Goal: Task Accomplishment & Management: Manage account settings

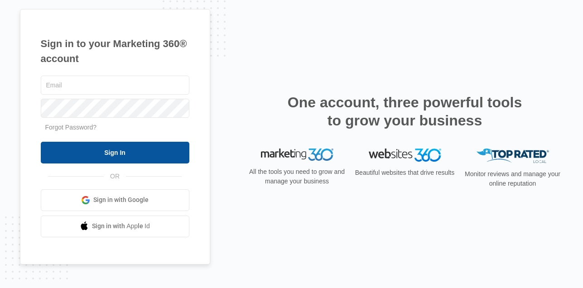
type input "[EMAIL_ADDRESS][DOMAIN_NAME]"
click at [128, 148] on input "Sign In" at bounding box center [115, 153] width 148 height 22
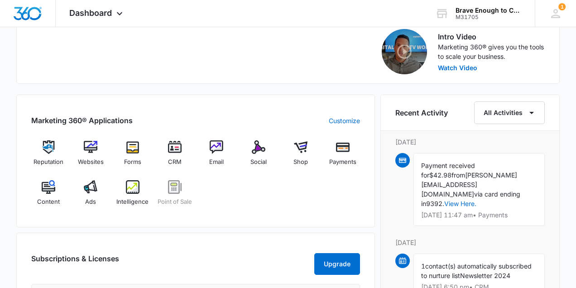
scroll to position [300, 0]
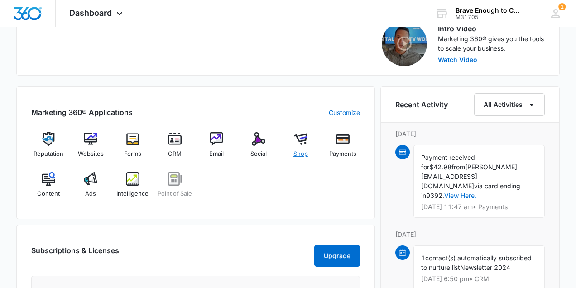
click at [300, 140] on img at bounding box center [301, 139] width 14 height 14
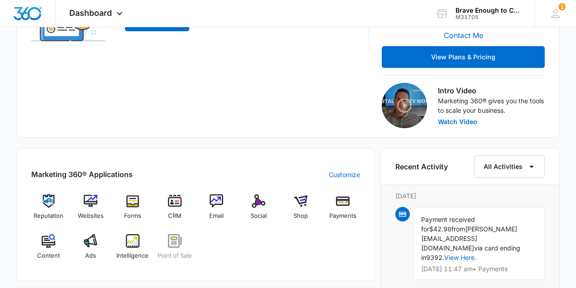
scroll to position [240, 0]
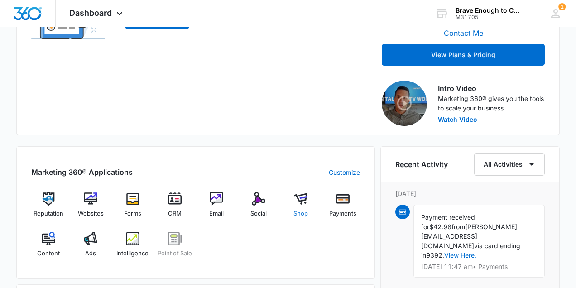
click at [298, 201] on img at bounding box center [301, 199] width 14 height 14
